Goal: Consume media (video, audio)

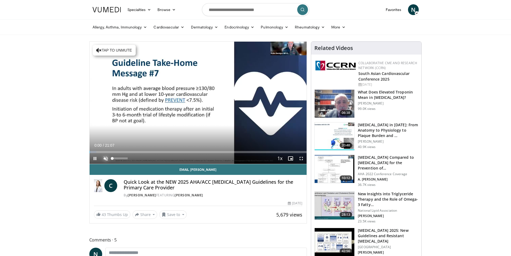
click at [107, 158] on span "Video Player" at bounding box center [105, 158] width 11 height 11
click at [94, 157] on span "Video Player" at bounding box center [95, 158] width 11 height 11
click at [95, 158] on span "Video Player" at bounding box center [95, 158] width 11 height 11
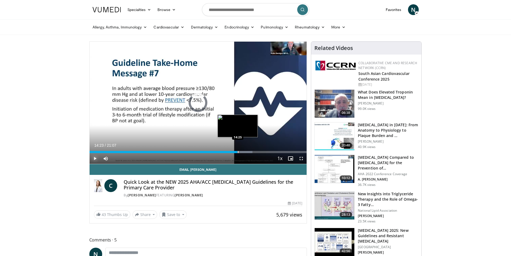
click at [237, 152] on div "Loaded : 74.98% 14:44 14:25" at bounding box center [198, 152] width 217 height 2
click at [95, 157] on span "Video Player" at bounding box center [95, 158] width 11 height 11
click at [234, 152] on div "Progress Bar" at bounding box center [234, 152] width 1 height 2
click at [228, 152] on div "Progress Bar" at bounding box center [228, 152] width 1 height 2
click at [220, 153] on div "Progress Bar" at bounding box center [220, 152] width 1 height 2
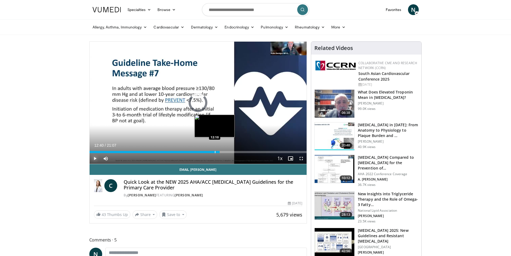
click at [215, 151] on div "Progress Bar" at bounding box center [215, 152] width 1 height 2
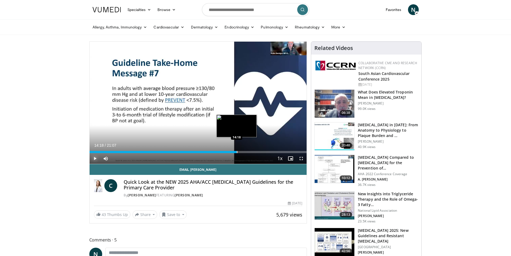
click at [237, 152] on div "Progress Bar" at bounding box center [237, 152] width 1 height 2
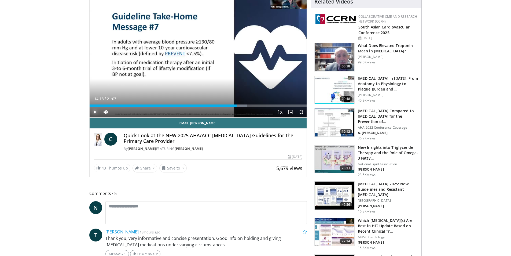
scroll to position [54, 0]
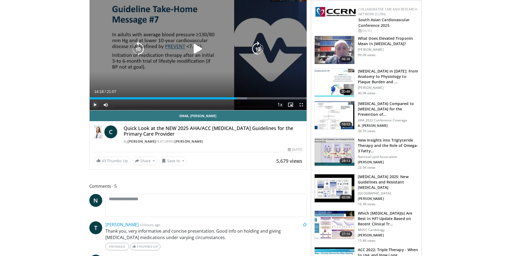
click at [95, 105] on span "Video Player" at bounding box center [95, 104] width 11 height 11
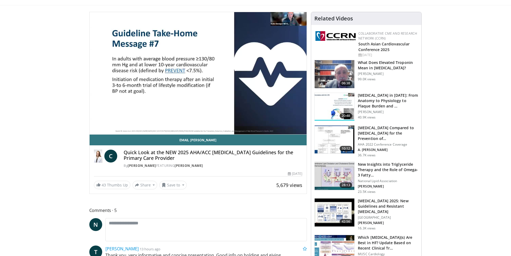
scroll to position [0, 0]
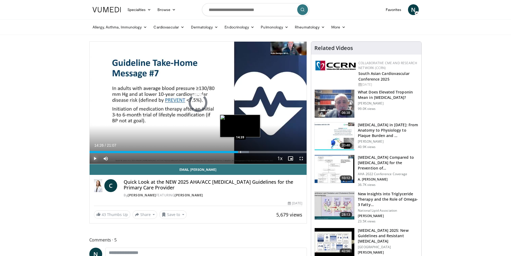
click at [241, 152] on div "Progress Bar" at bounding box center [240, 152] width 1 height 2
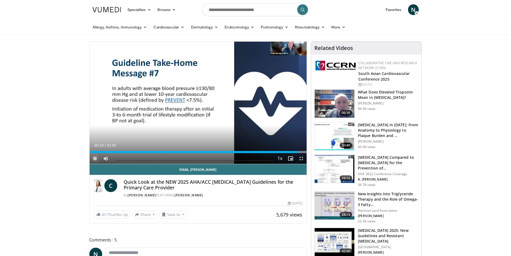
click at [94, 159] on span "Video Player" at bounding box center [95, 158] width 11 height 11
click at [97, 157] on span "Video Player" at bounding box center [95, 158] width 11 height 11
